Goal: Navigation & Orientation: Find specific page/section

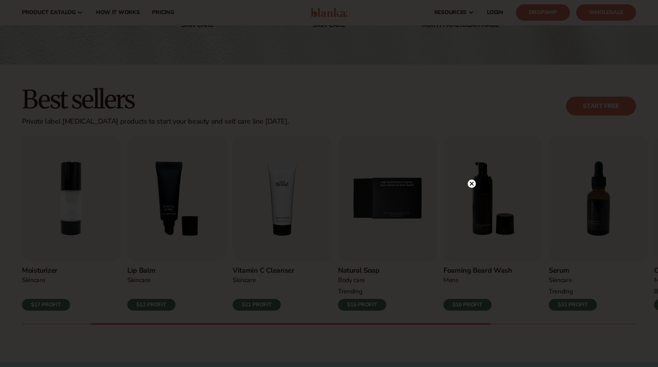
scroll to position [141, 0]
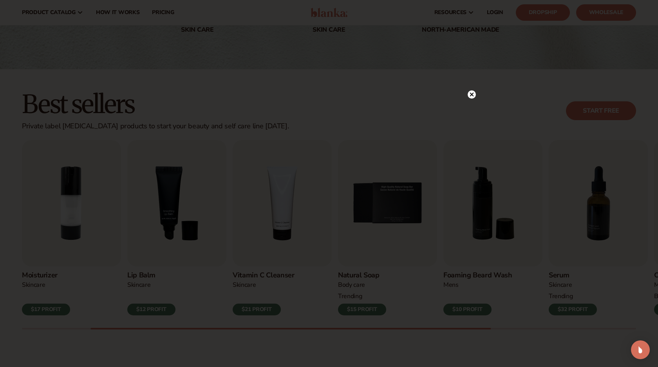
click at [471, 91] on circle at bounding box center [472, 94] width 8 height 8
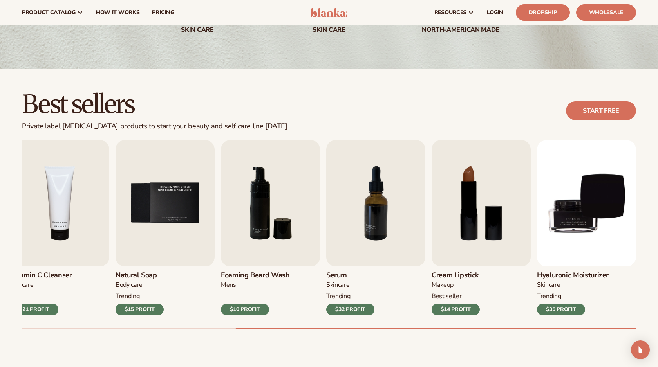
click at [263, 275] on h3 "Foaming beard wash" at bounding box center [255, 275] width 69 height 9
click at [274, 181] on img "6 / 9" at bounding box center [270, 203] width 99 height 127
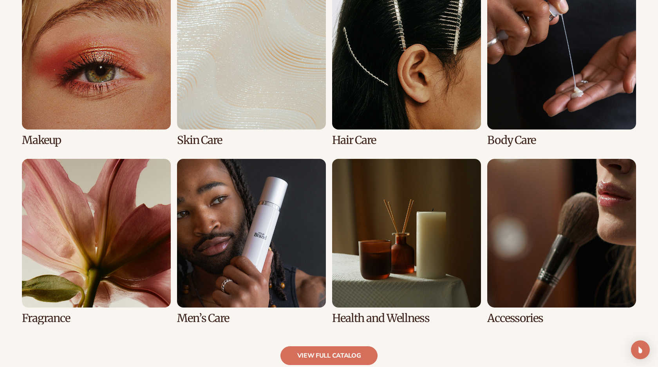
scroll to position [649, 0]
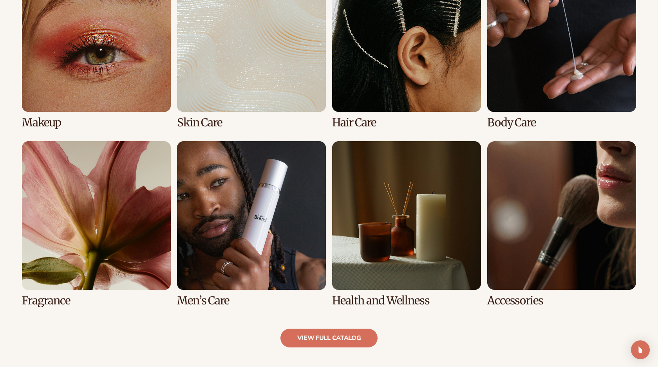
click at [235, 190] on link "6 / 8" at bounding box center [251, 224] width 149 height 166
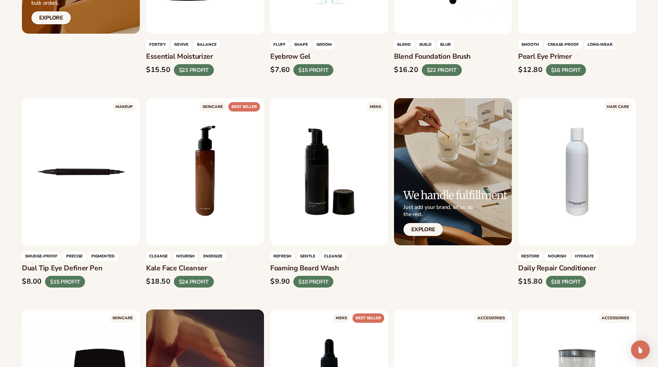
scroll to position [1649, 0]
